Goal: Transaction & Acquisition: Purchase product/service

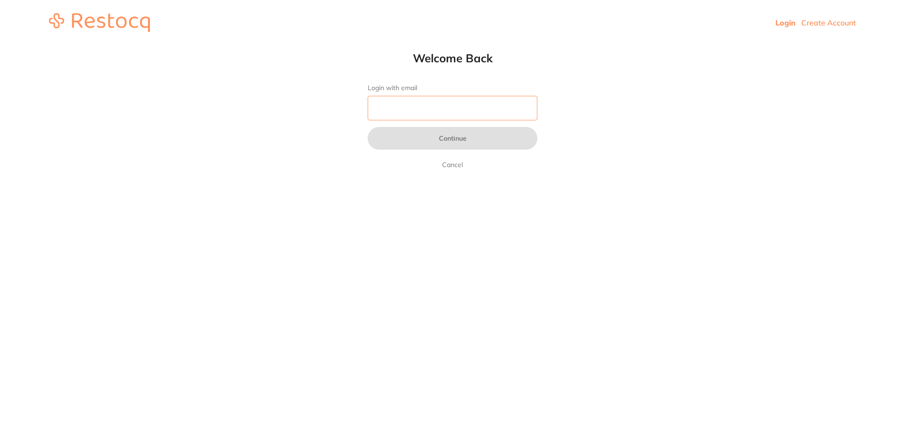
click at [399, 112] on input "Login with email" at bounding box center [453, 108] width 170 height 25
type input "[EMAIL_ADDRESS][DOMAIN_NAME]"
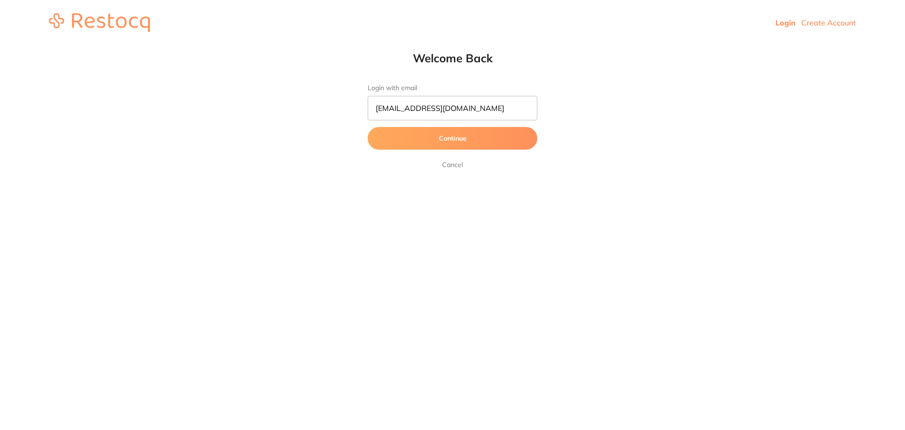
click at [430, 142] on button "Continue" at bounding box center [453, 138] width 170 height 23
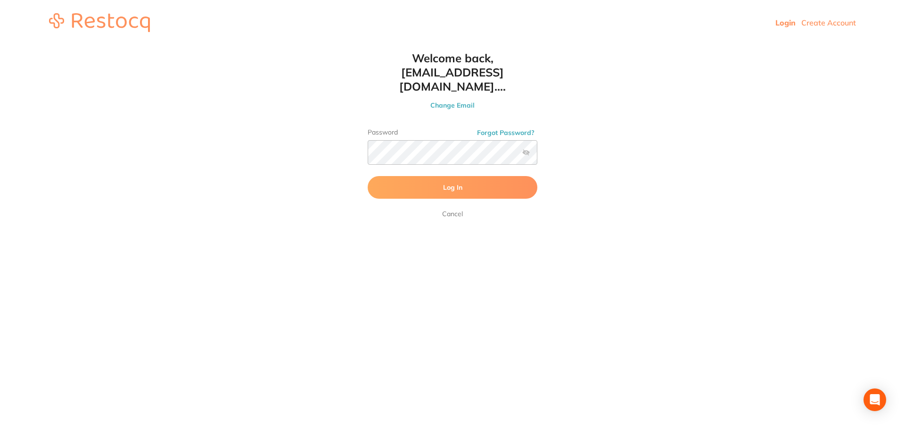
click at [450, 183] on span "Log In" at bounding box center [452, 187] width 19 height 8
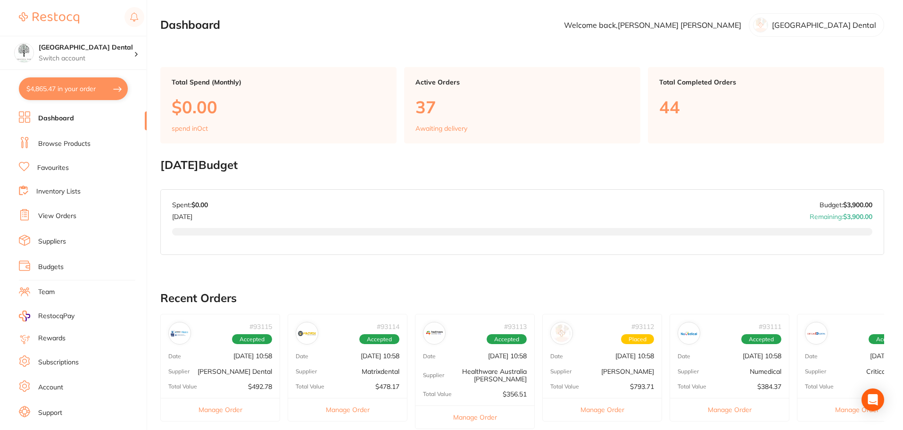
click at [63, 94] on button "$4,865.47 in your order" at bounding box center [73, 88] width 109 height 23
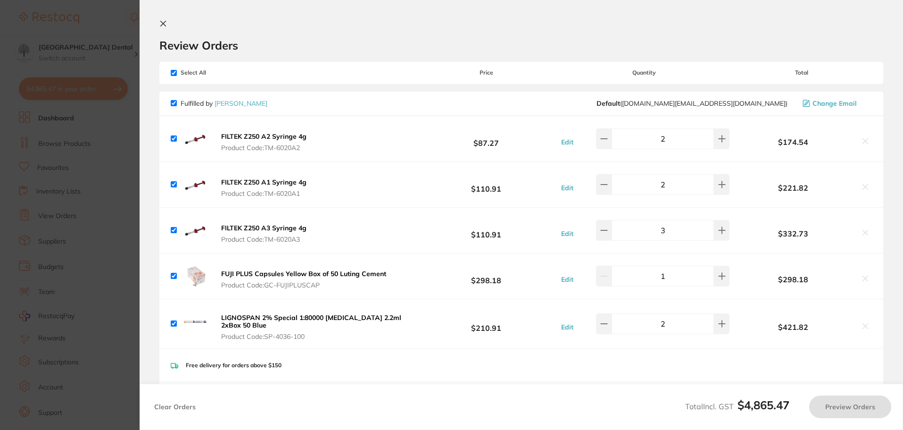
checkbox input "true"
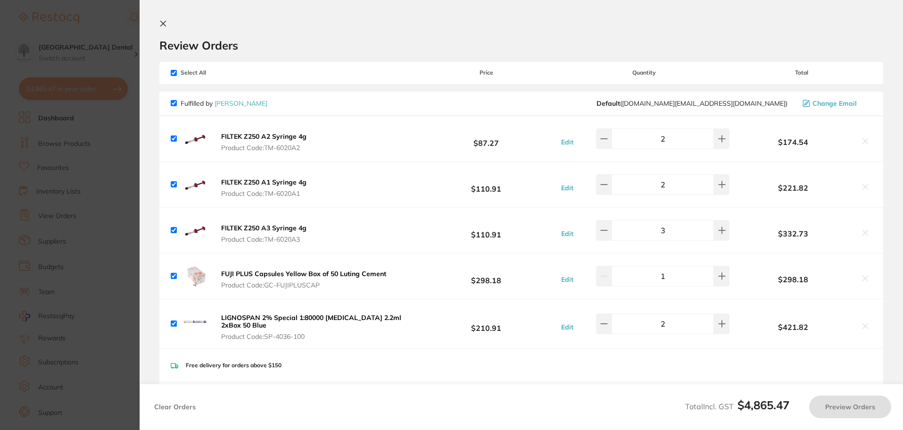
checkbox input "true"
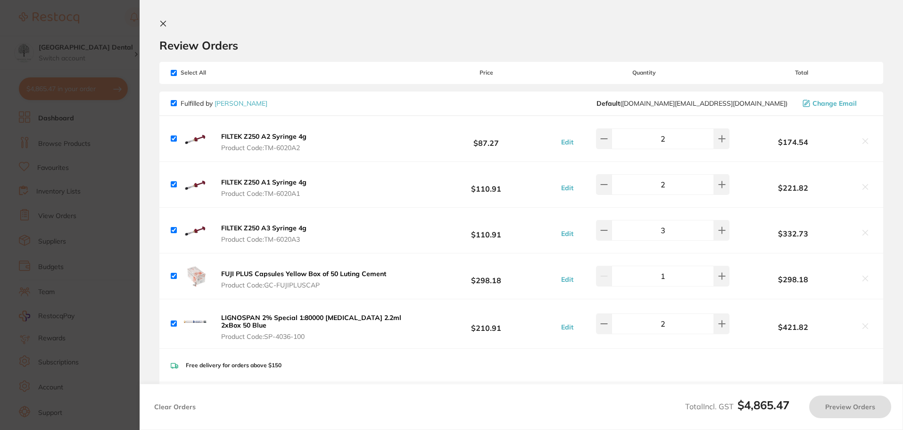
checkbox input "true"
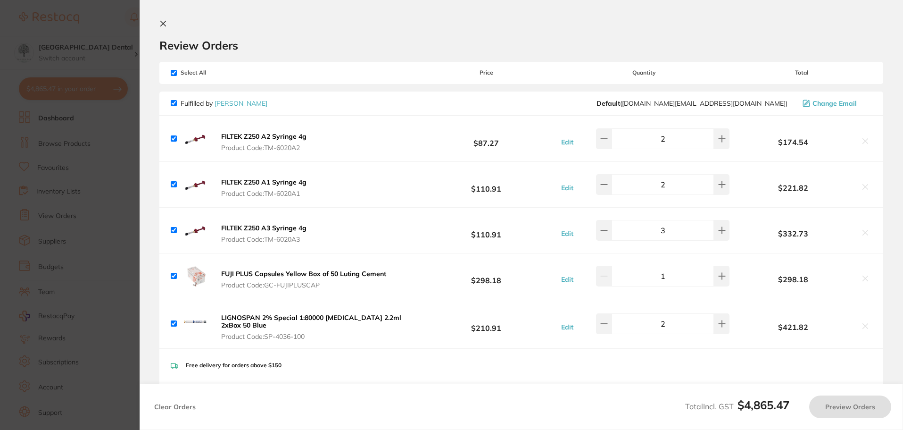
checkbox input "true"
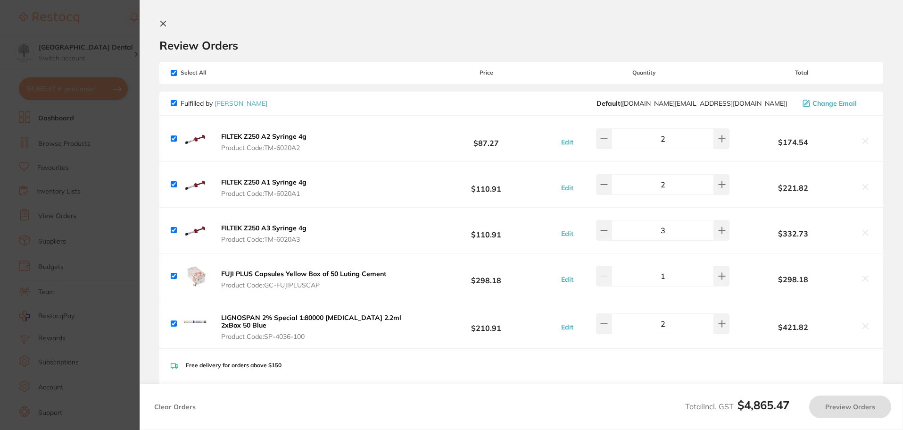
checkbox input "true"
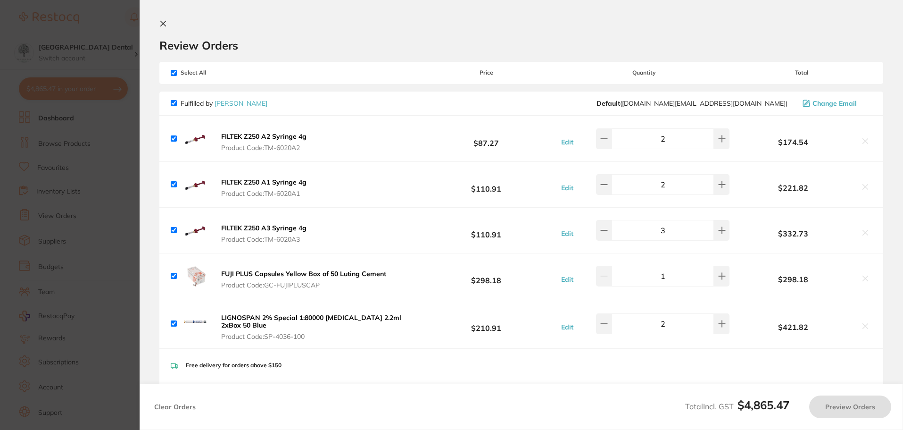
checkbox input "true"
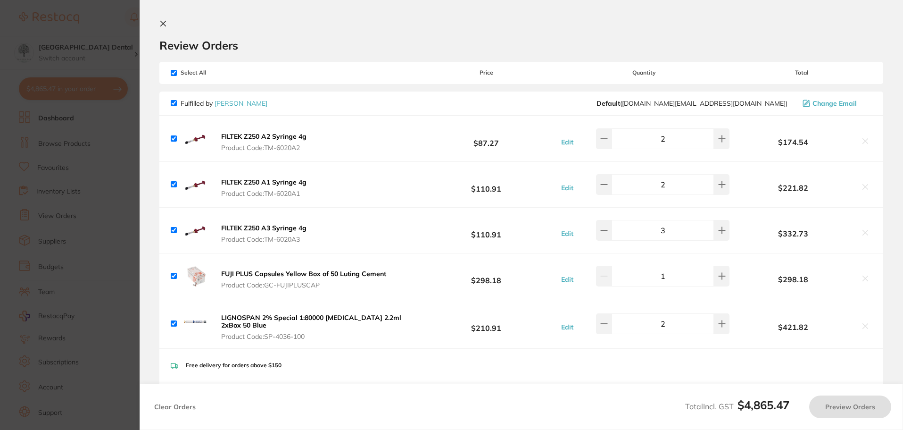
checkbox input "true"
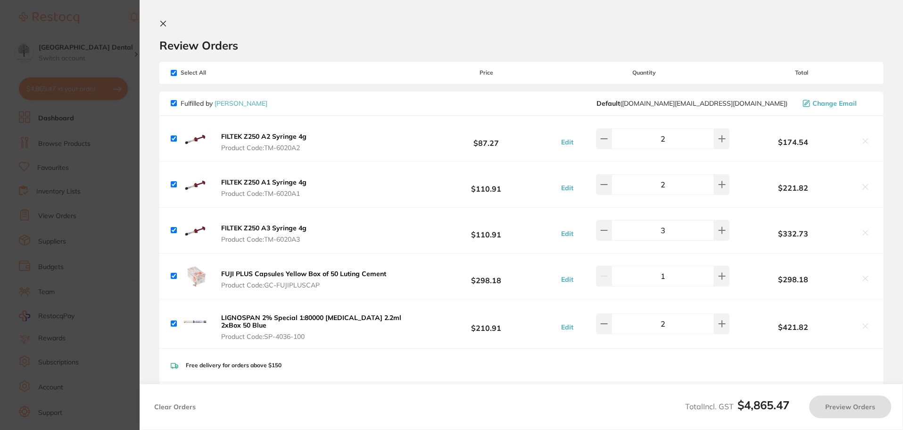
checkbox input "true"
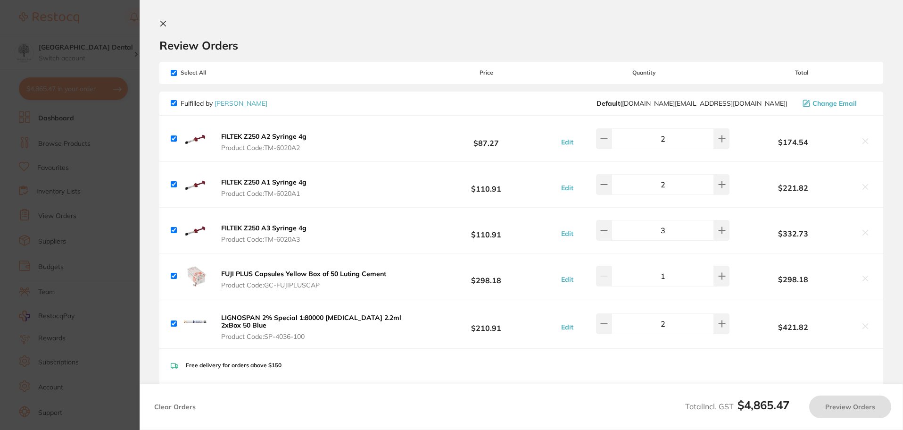
checkbox input "true"
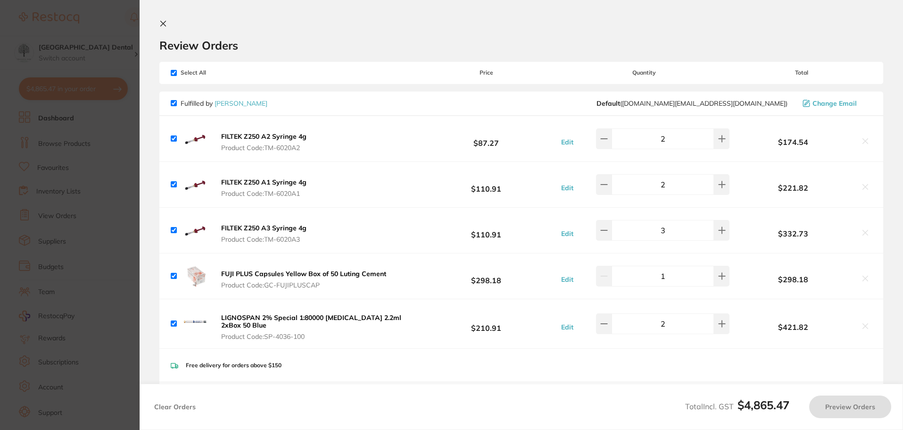
checkbox input "true"
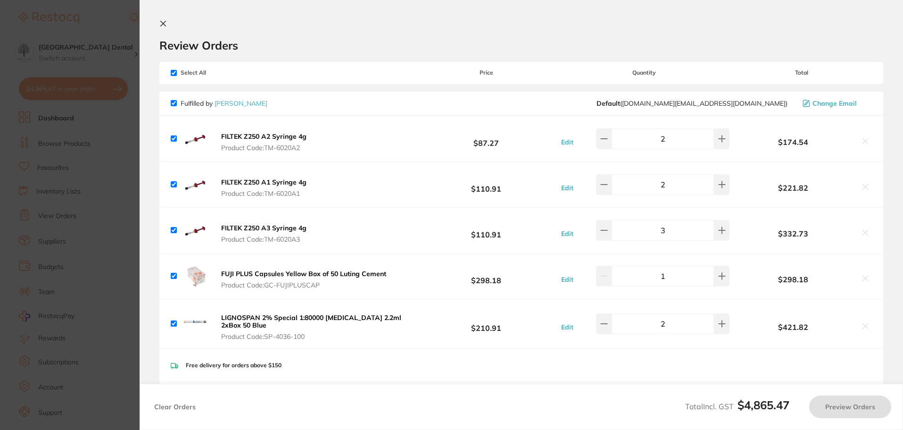
checkbox input "true"
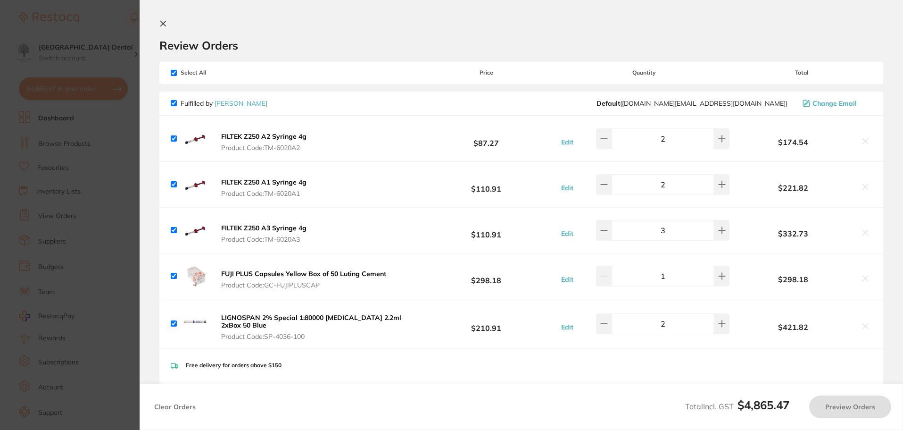
checkbox input "true"
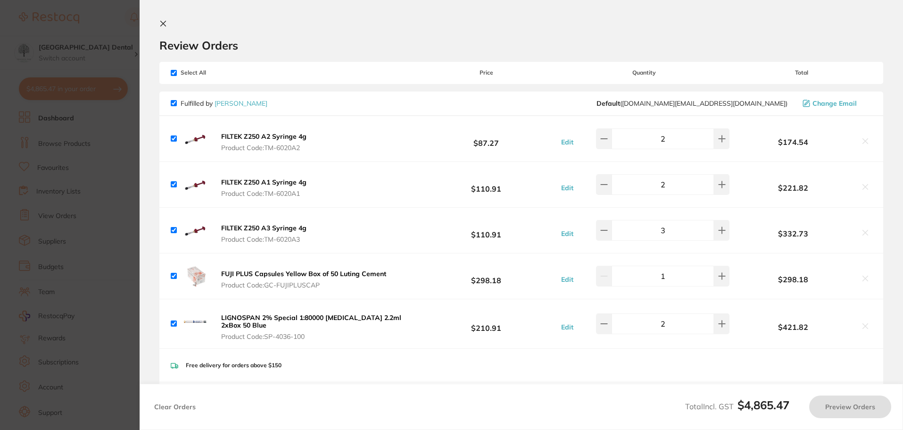
checkbox input "true"
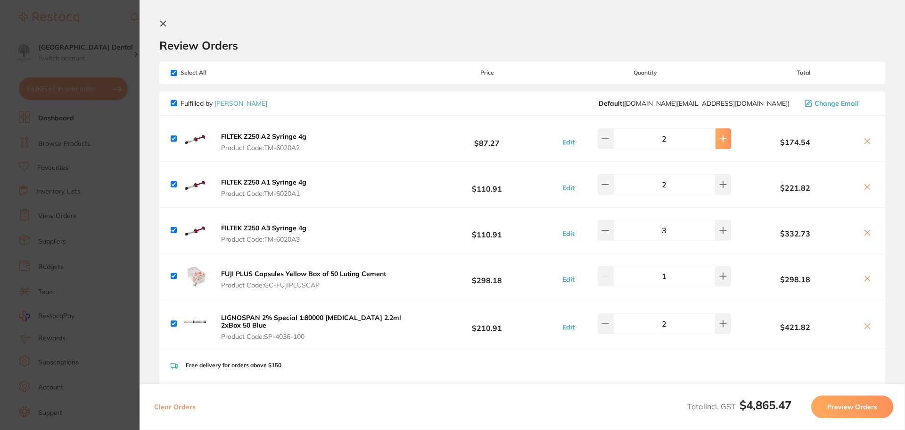
click at [720, 141] on icon at bounding box center [724, 139] width 8 height 8
type input "4"
click at [123, 48] on section "Update RRP Set your pre negotiated price for this item. Item Agreed RRP (excl. …" at bounding box center [452, 215] width 905 height 430
